Goal: Find specific page/section: Find specific page/section

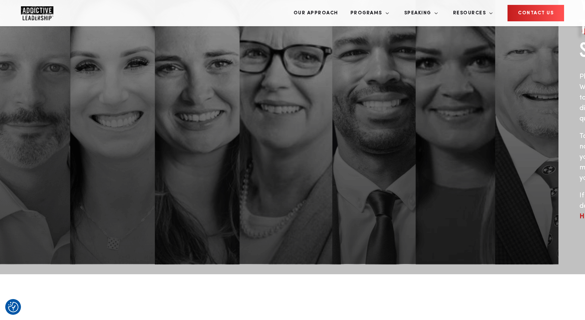
scroll to position [39, 0]
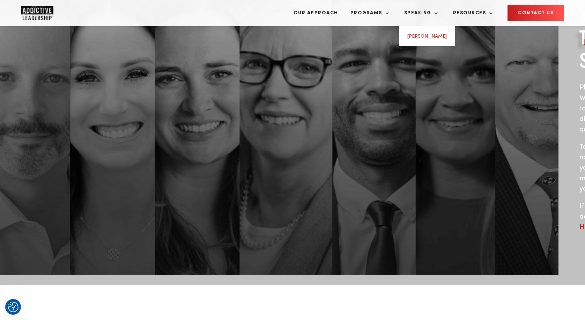
click at [446, 34] on link "[PERSON_NAME]" at bounding box center [427, 36] width 39 height 5
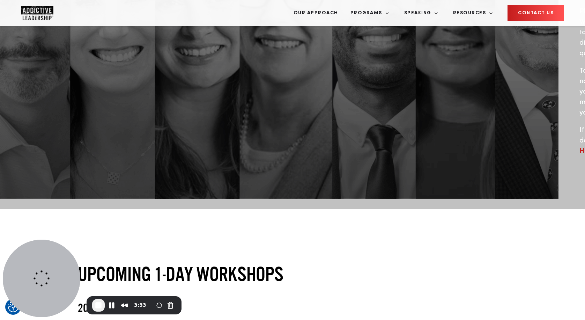
scroll to position [165, 0]
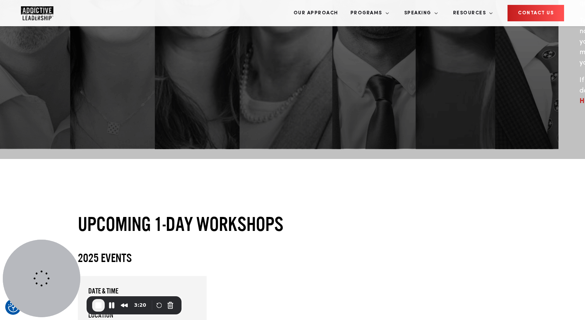
click at [316, 276] on div "Date & Time October 29, 2025 9:30 am Location 4900 Centennial Boulevard #Suite …" at bounding box center [293, 320] width 430 height 88
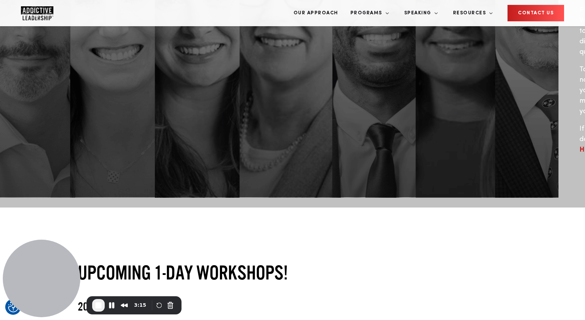
scroll to position [75, 0]
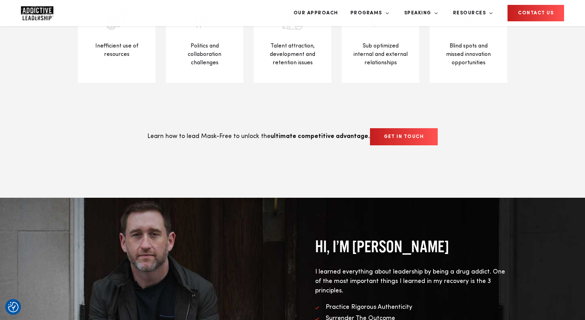
scroll to position [326, 0]
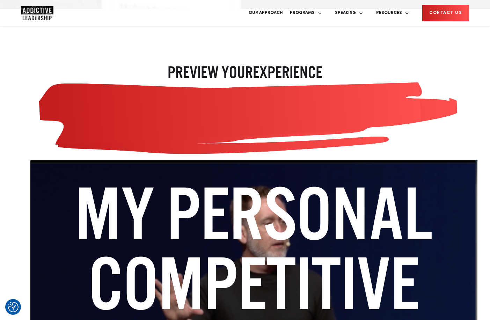
scroll to position [910, 0]
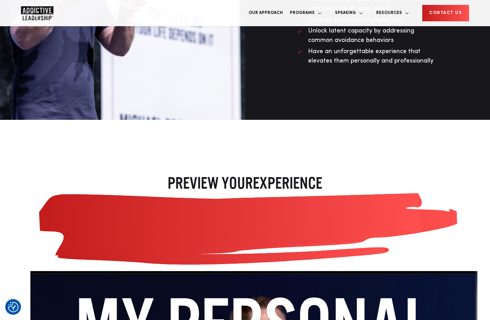
scroll to position [821, 0]
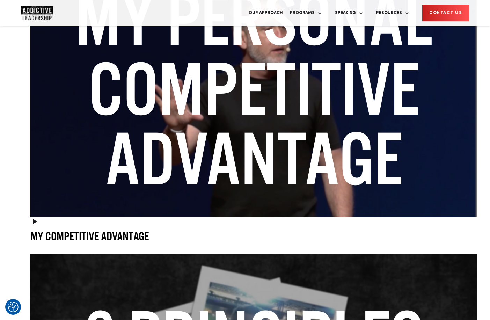
scroll to position [1140, 0]
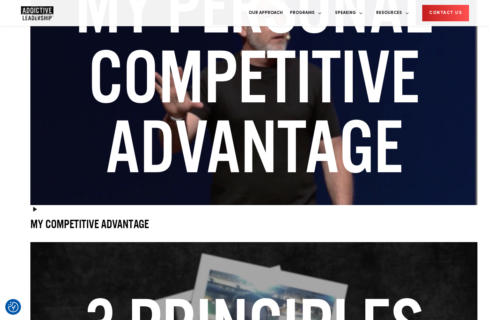
drag, startPoint x: 273, startPoint y: 186, endPoint x: 80, endPoint y: 182, distance: 193.2
drag, startPoint x: 278, startPoint y: 181, endPoint x: 66, endPoint y: 177, distance: 211.3
drag, startPoint x: 269, startPoint y: 177, endPoint x: 46, endPoint y: 177, distance: 222.8
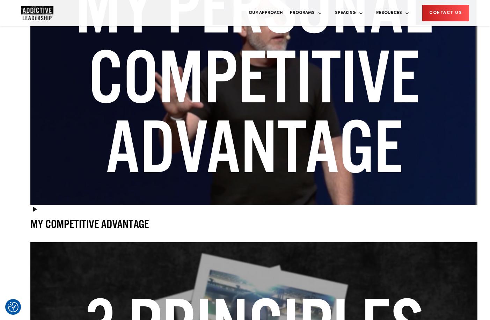
drag, startPoint x: 241, startPoint y: 175, endPoint x: 95, endPoint y: 175, distance: 146.3
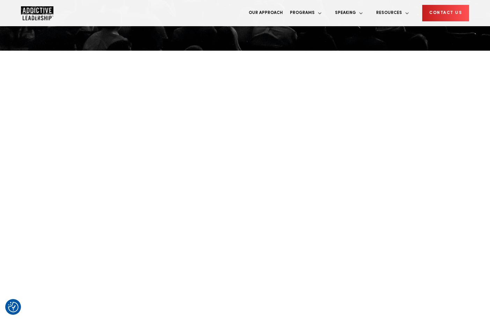
scroll to position [0, 0]
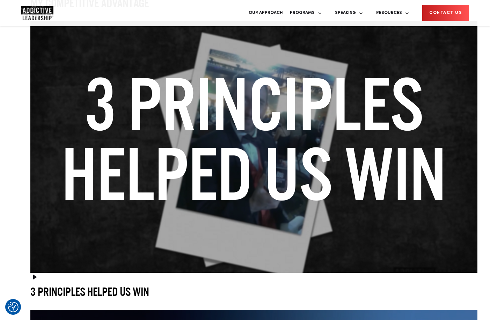
scroll to position [1351, 0]
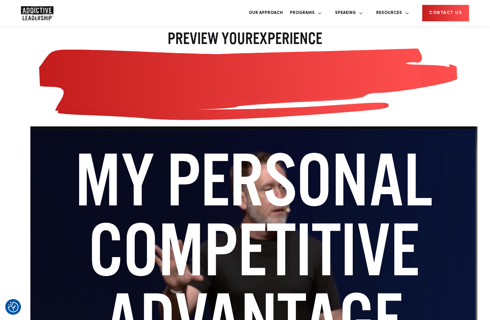
scroll to position [898, 0]
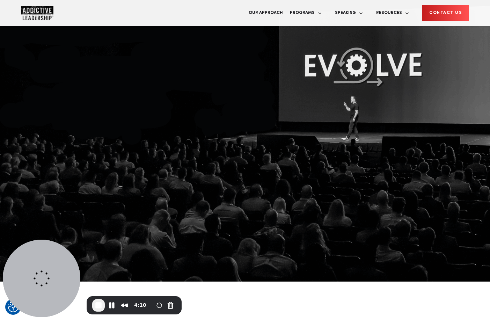
scroll to position [0, 0]
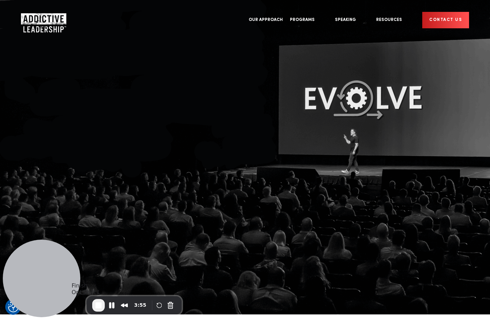
click at [96, 306] on span "End Recording" at bounding box center [98, 305] width 8 height 8
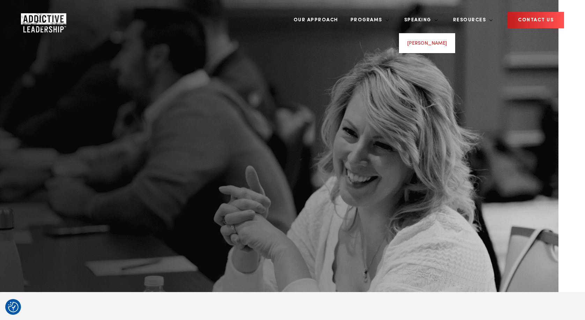
click at [445, 41] on link "Michael Brody-Waite" at bounding box center [427, 43] width 39 height 5
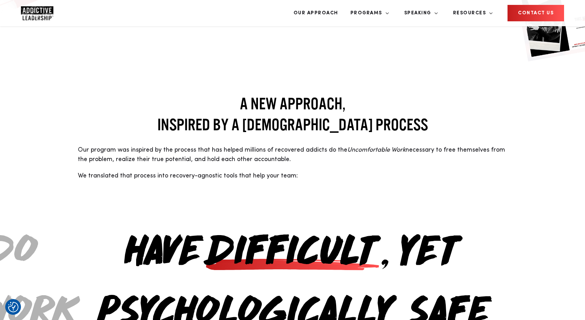
scroll to position [607, 0]
